Goal: Find specific page/section: Find specific page/section

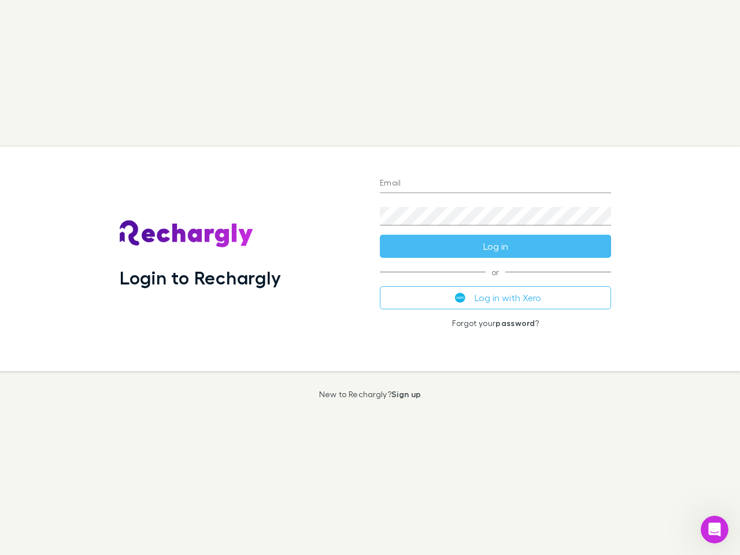
click at [370, 278] on div "Login to Rechargly" at bounding box center [240, 259] width 260 height 224
click at [496, 184] on input "Email" at bounding box center [495, 184] width 231 height 19
